Goal: Navigation & Orientation: Find specific page/section

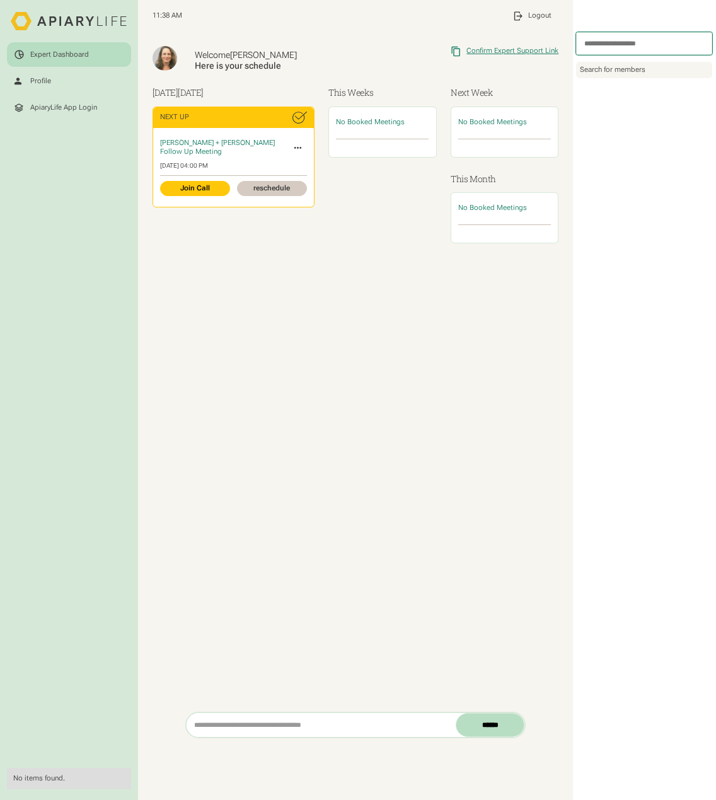
drag, startPoint x: 489, startPoint y: 48, endPoint x: 461, endPoint y: 52, distance: 28.0
click at [460, 52] on icon at bounding box center [455, 51] width 8 height 9
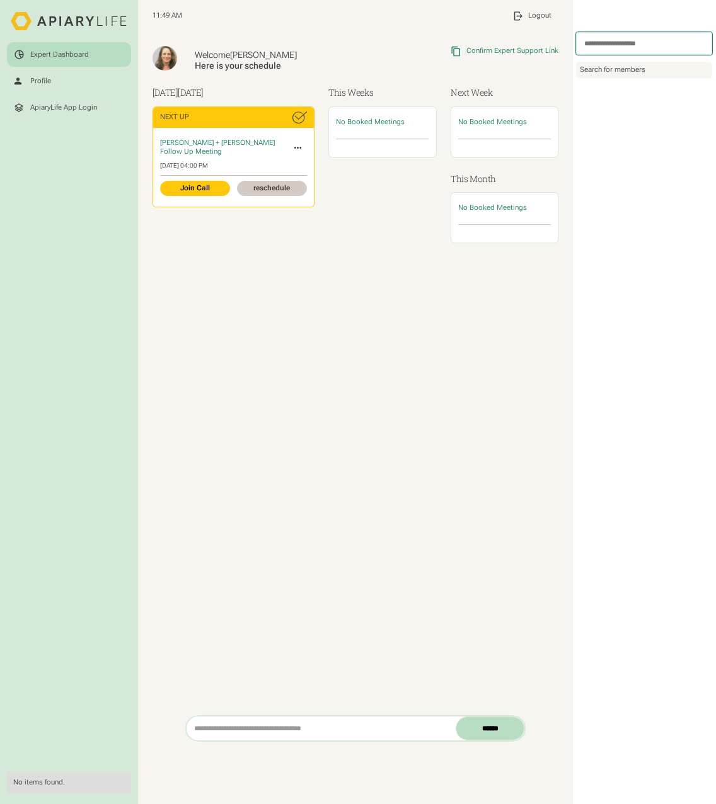
click at [93, 42] on link "Expert Dashboard" at bounding box center [69, 54] width 124 height 25
click at [49, 79] on div "Profile" at bounding box center [40, 81] width 21 height 9
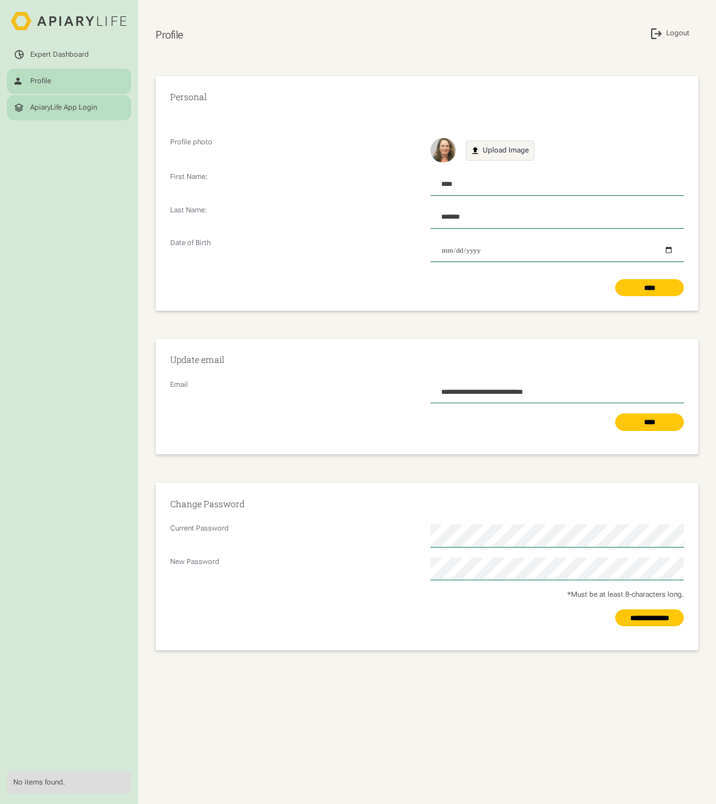
click at [53, 117] on link "ApiaryLife App Login" at bounding box center [69, 107] width 124 height 25
